Goal: Navigation & Orientation: Find specific page/section

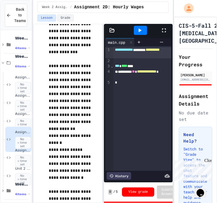
scroll to position [67, 0]
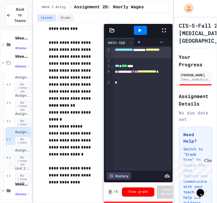
click at [23, 160] on span "No time set" at bounding box center [23, 161] width 16 height 12
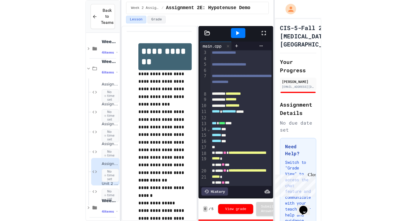
scroll to position [12, 0]
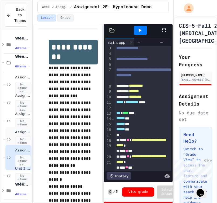
click at [22, 137] on span "No time set" at bounding box center [23, 143] width 16 height 12
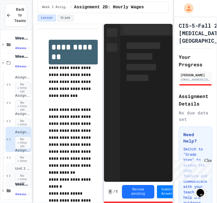
click at [21, 174] on span "No time set" at bounding box center [23, 180] width 16 height 12
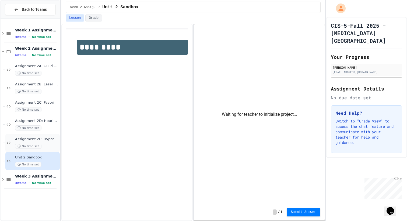
click at [46, 143] on div "Assignment 2E: Hypotenuse Demo No time set" at bounding box center [37, 143] width 44 height 12
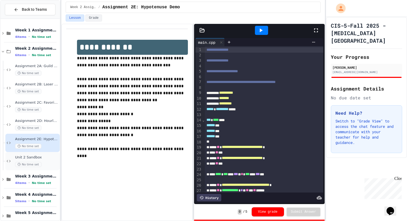
click at [45, 161] on div "Unit 2 Sandbox No time set" at bounding box center [37, 162] width 44 height 12
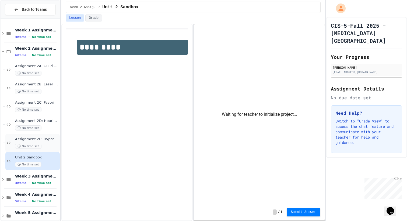
click at [43, 146] on div "No time set" at bounding box center [37, 146] width 44 height 5
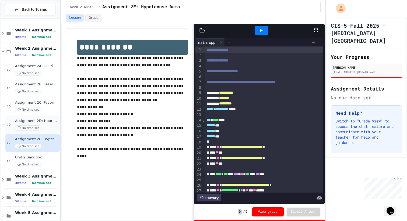
click at [45, 125] on div "Assignment 2D: Hourly Wages No time set" at bounding box center [37, 125] width 44 height 12
